Goal: Task Accomplishment & Management: Use online tool/utility

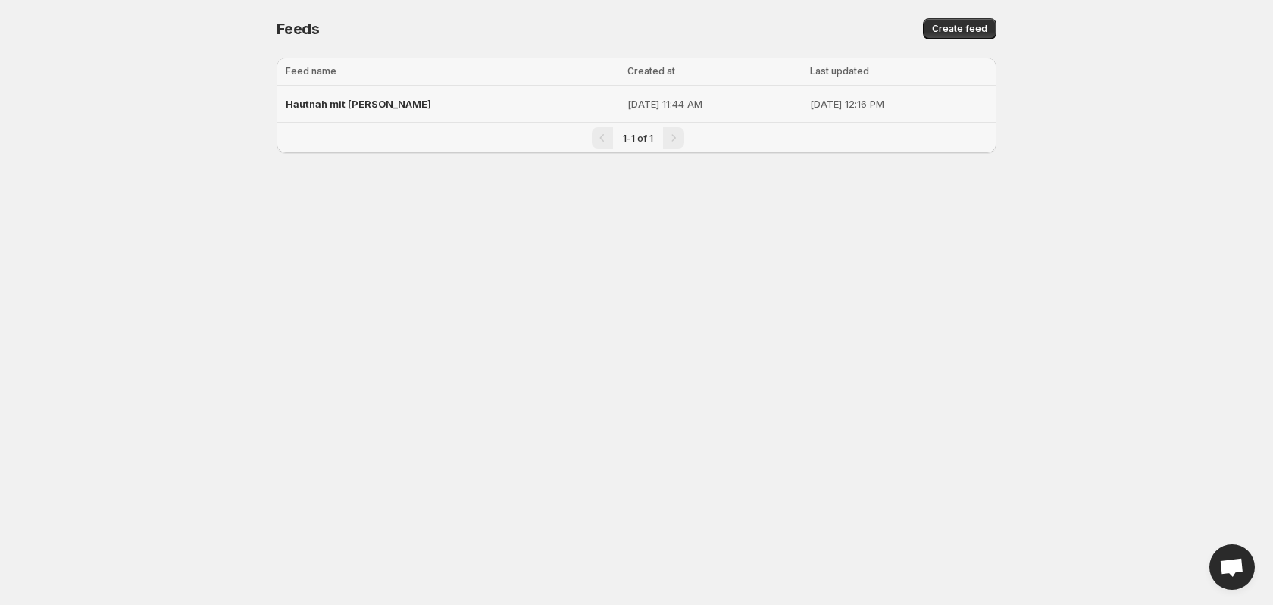
click at [391, 100] on span "Hautnah mit [PERSON_NAME]" at bounding box center [359, 104] width 146 height 12
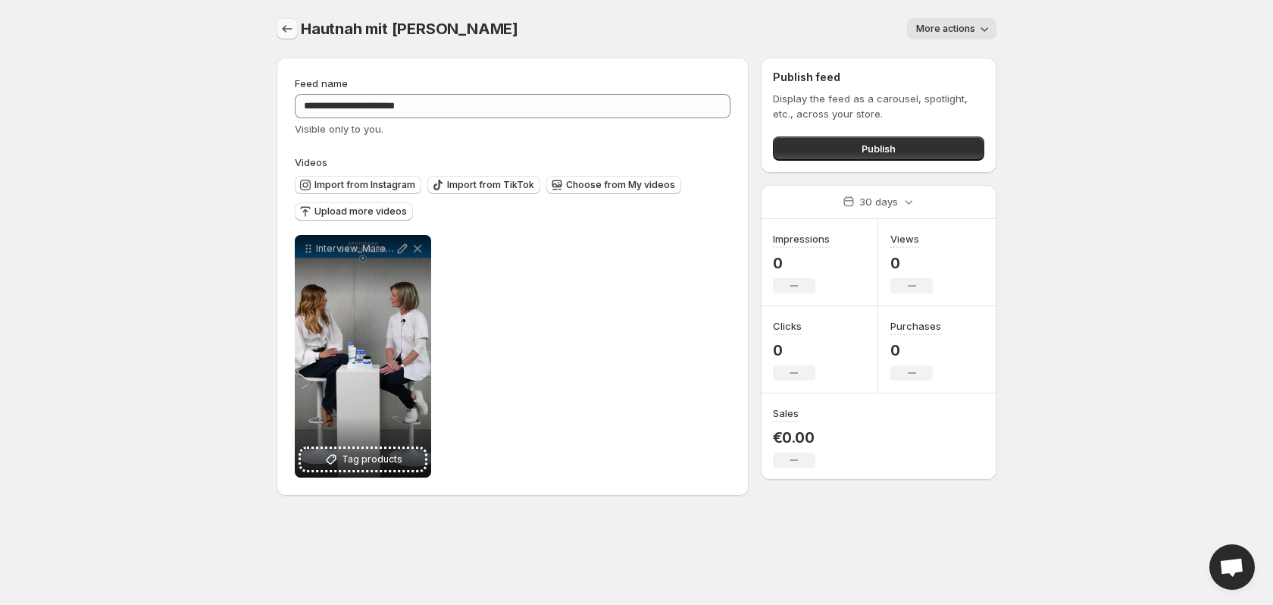
click at [289, 32] on icon "Settings" at bounding box center [287, 28] width 15 height 15
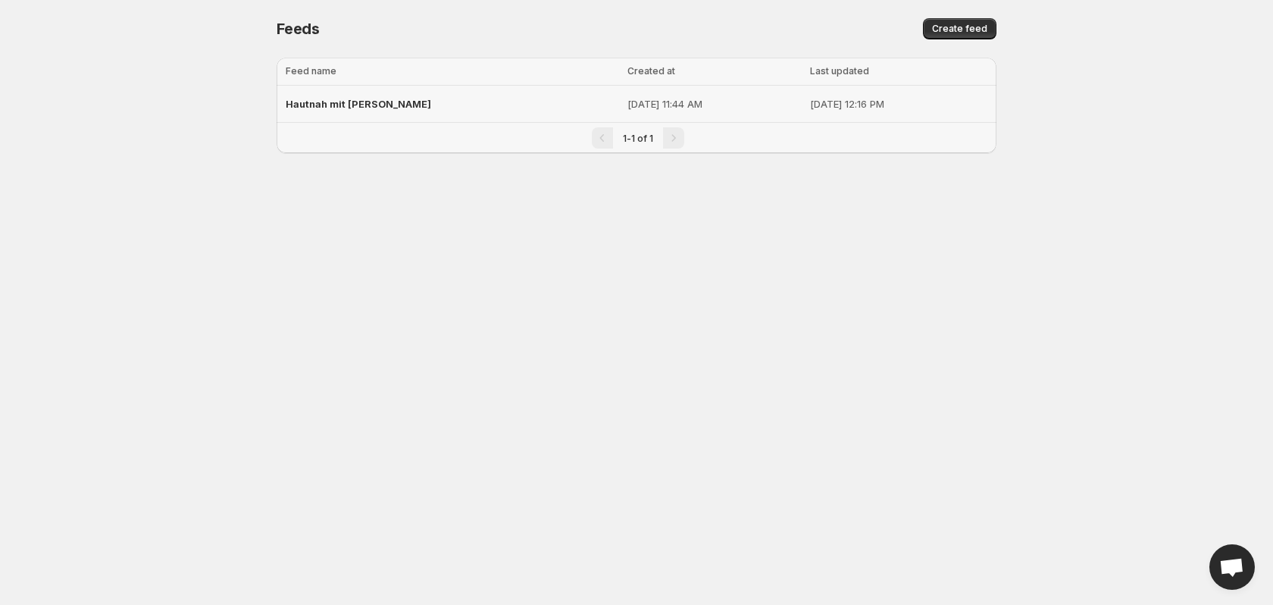
click at [390, 107] on span "Hautnah mit [PERSON_NAME]" at bounding box center [359, 104] width 146 height 12
